Goal: Task Accomplishment & Management: Manage account settings

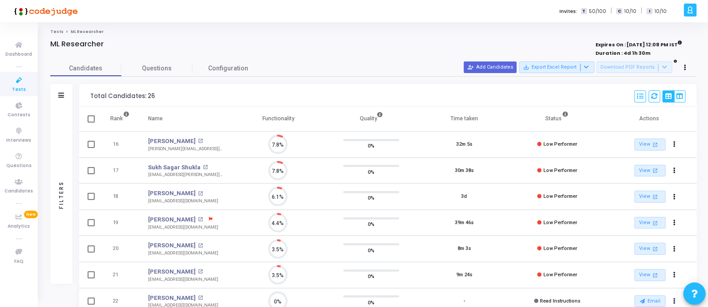
click at [18, 81] on icon at bounding box center [19, 80] width 19 height 11
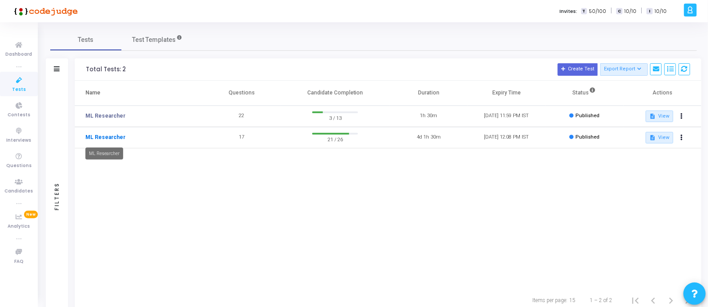
click at [103, 136] on link "ML Researcher" at bounding box center [105, 137] width 40 height 8
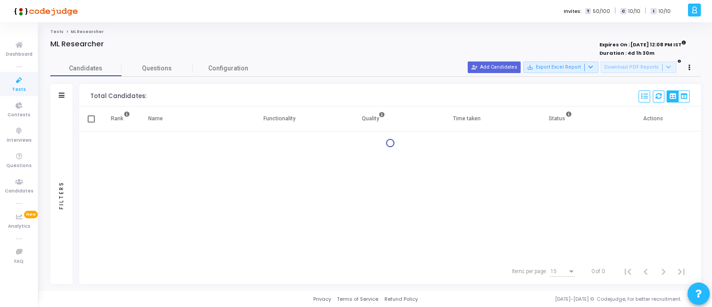
click at [499, 192] on div "Rank Name Functionality Quality Time taken Status Actions" at bounding box center [389, 182] width 621 height 152
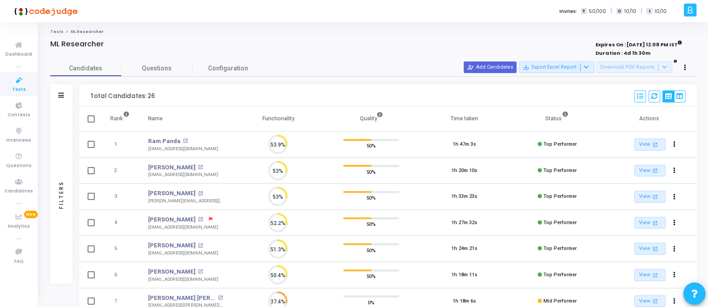
scroll to position [4, 4]
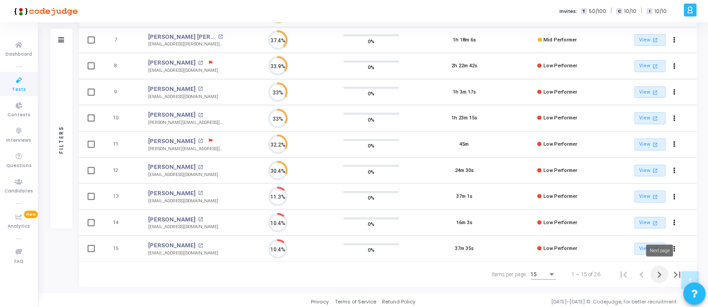
click at [655, 270] on icon "Next page" at bounding box center [660, 274] width 12 height 12
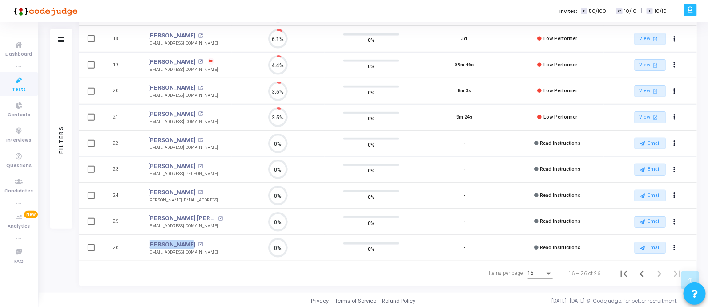
drag, startPoint x: 144, startPoint y: 238, endPoint x: 181, endPoint y: 240, distance: 37.4
click at [181, 240] on td "[PERSON_NAME] open_in_new [EMAIL_ADDRESS][DOMAIN_NAME]" at bounding box center [185, 247] width 93 height 26
copy link "[PERSON_NAME]"
click at [18, 83] on icon at bounding box center [19, 80] width 19 height 11
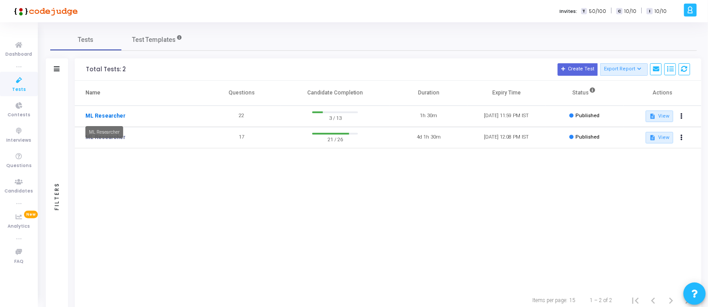
click at [96, 116] on link "ML Researcher" at bounding box center [105, 116] width 40 height 8
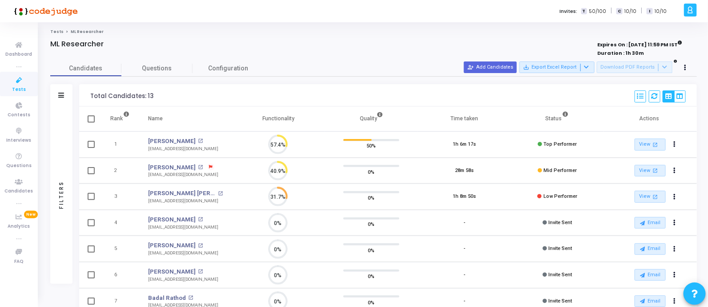
scroll to position [19, 23]
drag, startPoint x: 140, startPoint y: 141, endPoint x: 186, endPoint y: 141, distance: 45.4
click at [186, 141] on td "[PERSON_NAME] [PERSON_NAME] open_in_new [EMAIL_ADDRESS][DOMAIN_NAME]" at bounding box center [185, 144] width 93 height 26
copy link "[PERSON_NAME]"
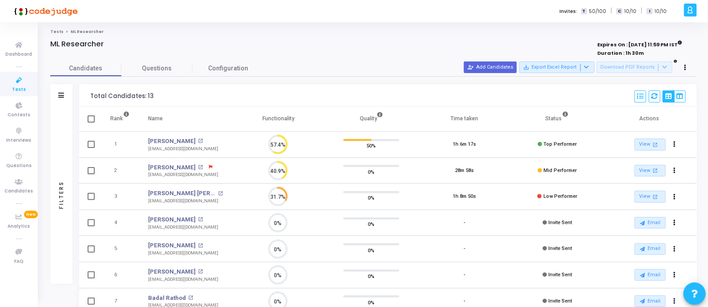
click at [357, 46] on div "ML Researcher" at bounding box center [239, 44] width 379 height 9
click at [11, 78] on icon at bounding box center [19, 80] width 19 height 11
